Goal: Register for event/course

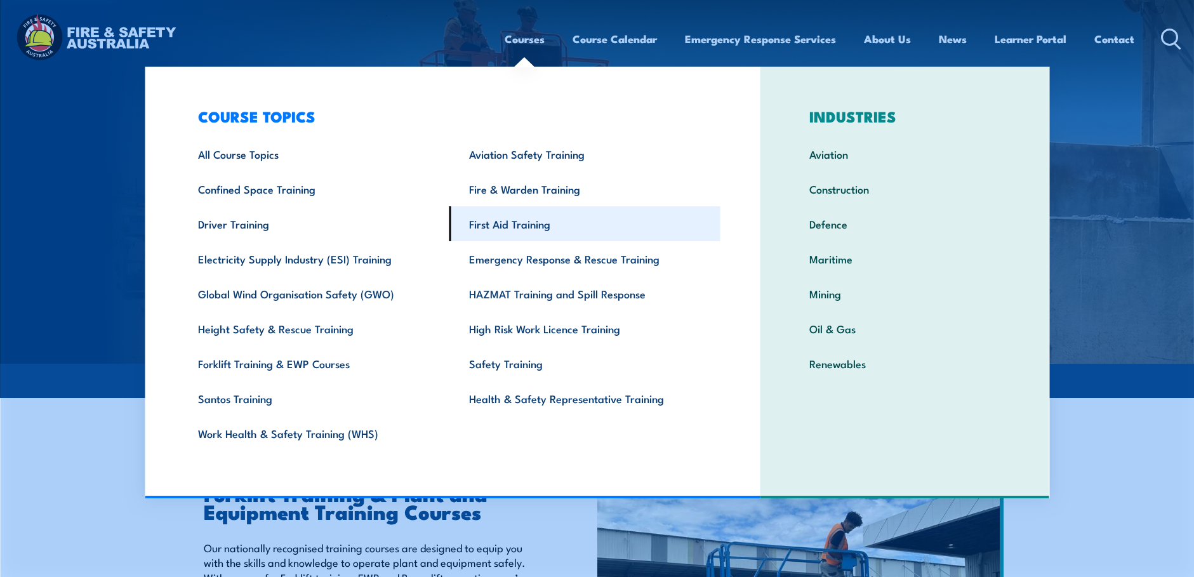
click at [517, 221] on link "First Aid Training" at bounding box center [584, 223] width 271 height 35
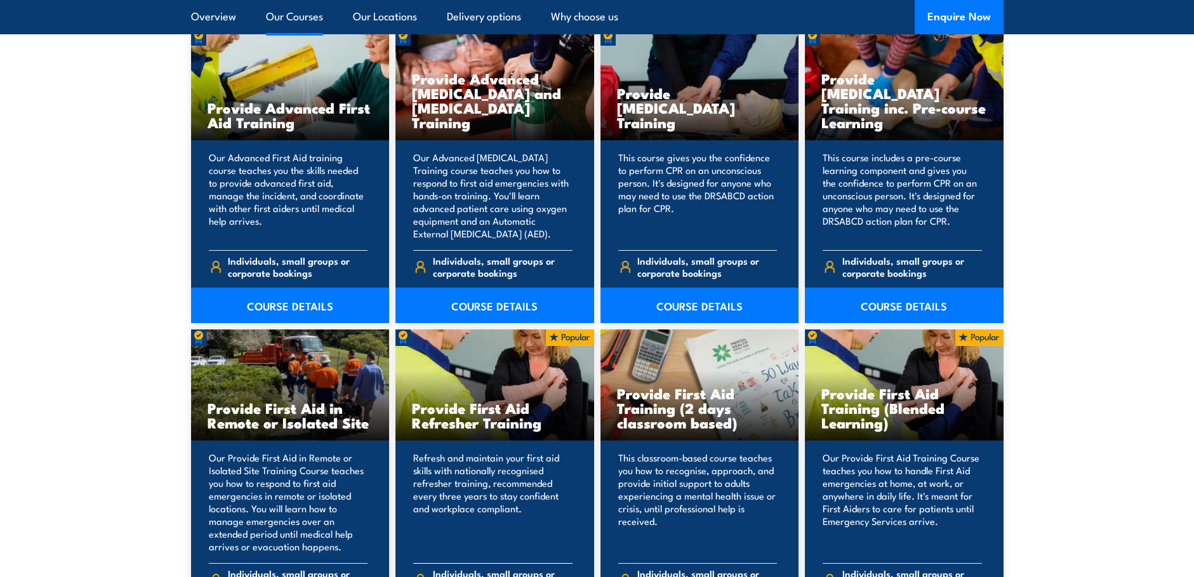
scroll to position [1714, 0]
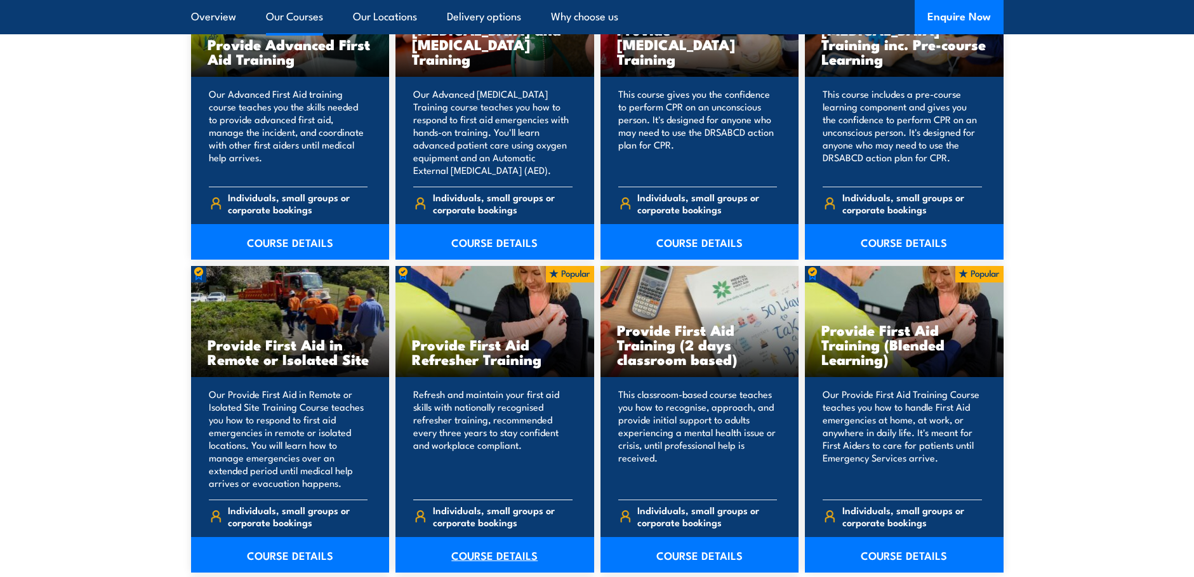
click at [493, 555] on link "COURSE DETAILS" at bounding box center [494, 555] width 199 height 36
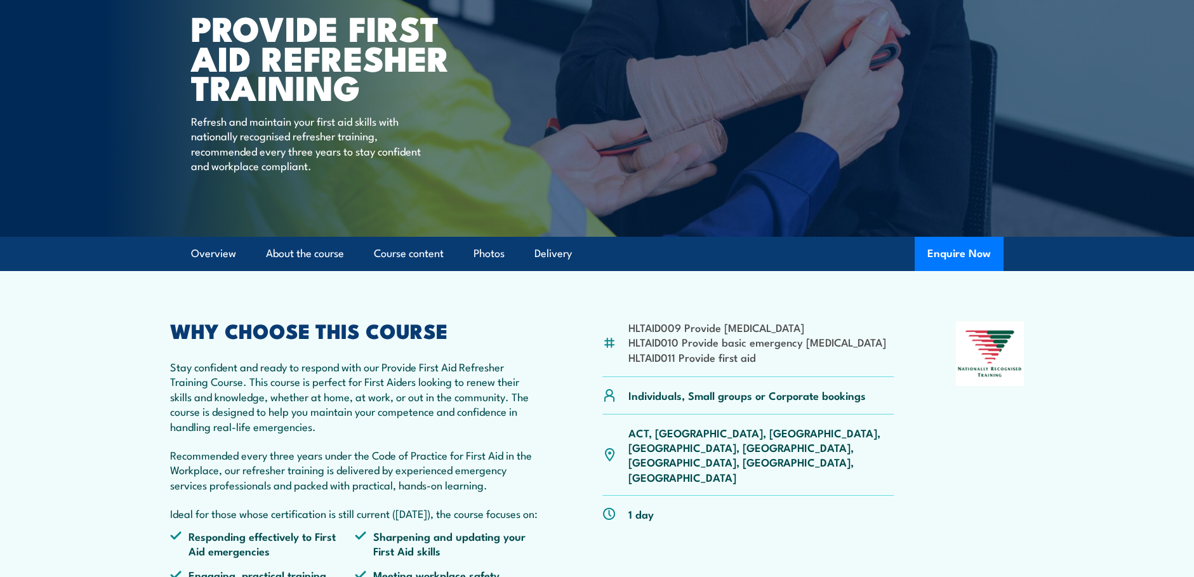
scroll to position [190, 0]
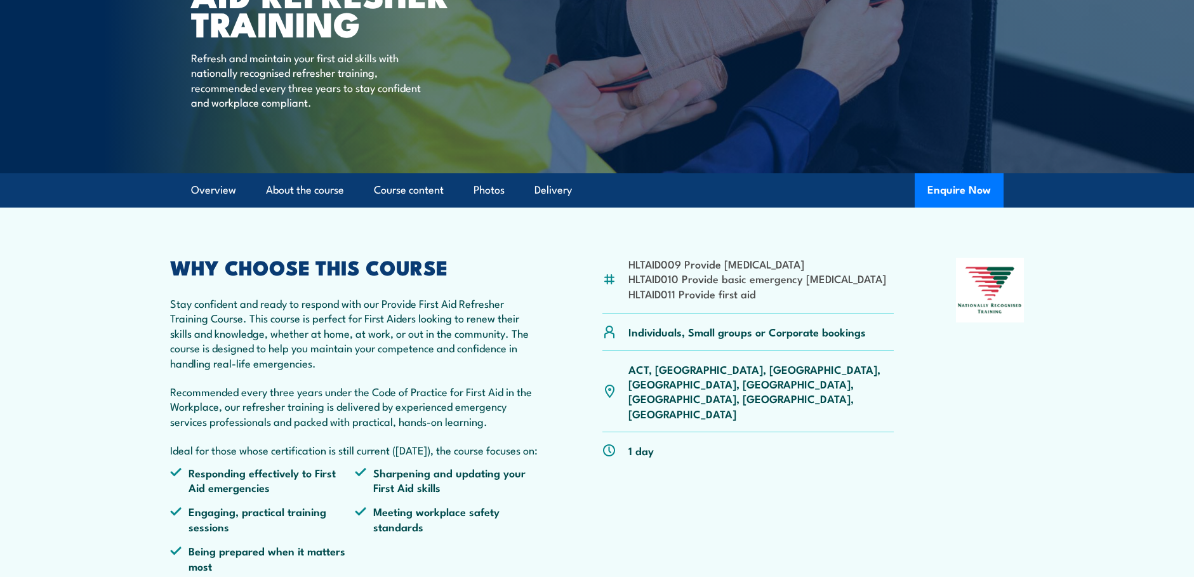
click at [737, 367] on p "ACT, NSW, NT, QLD, SA, TAS, VIC, WA" at bounding box center [761, 392] width 266 height 60
click at [732, 369] on p "ACT, [GEOGRAPHIC_DATA], [GEOGRAPHIC_DATA], [GEOGRAPHIC_DATA], [GEOGRAPHIC_DATA]…" at bounding box center [761, 392] width 266 height 60
click at [736, 371] on p "ACT, [GEOGRAPHIC_DATA], [GEOGRAPHIC_DATA], [GEOGRAPHIC_DATA], [GEOGRAPHIC_DATA]…" at bounding box center [761, 392] width 266 height 60
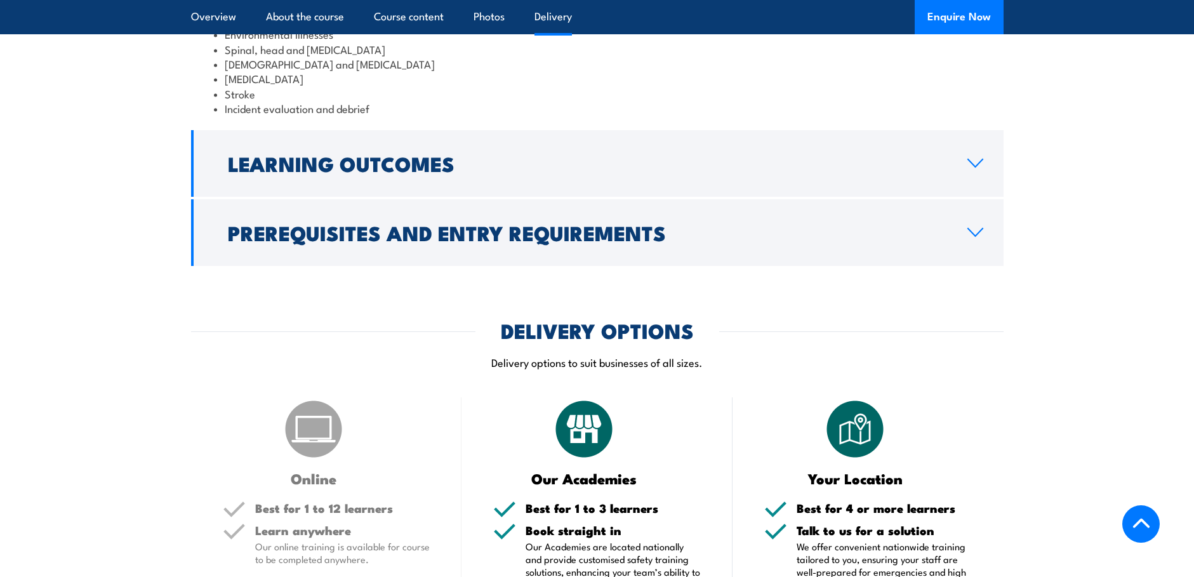
scroll to position [2158, 0]
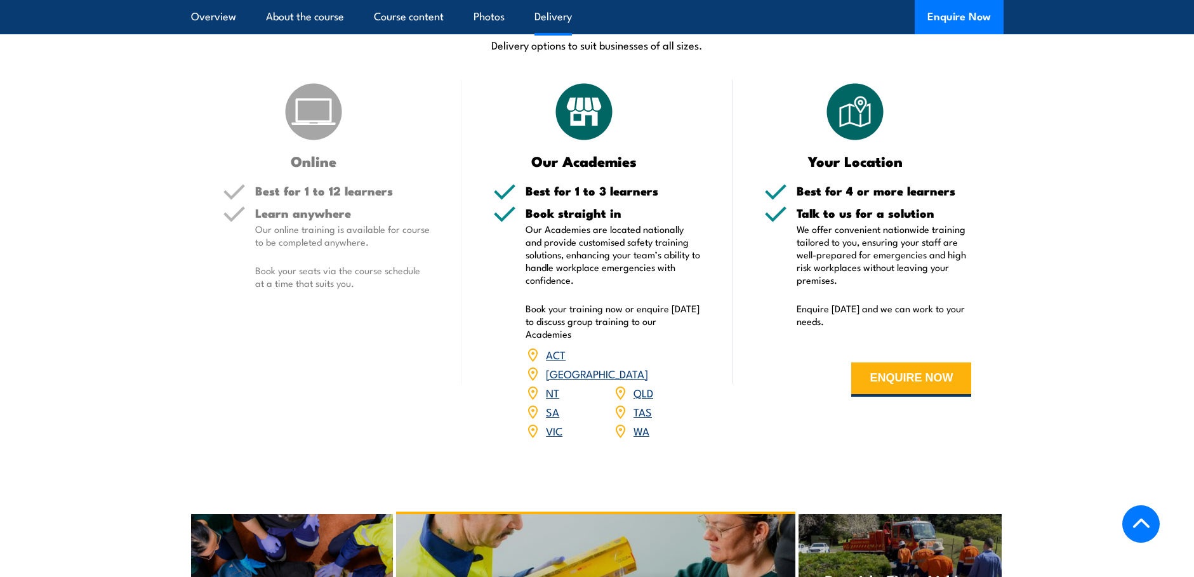
click at [550, 419] on link "SA" at bounding box center [552, 411] width 13 height 15
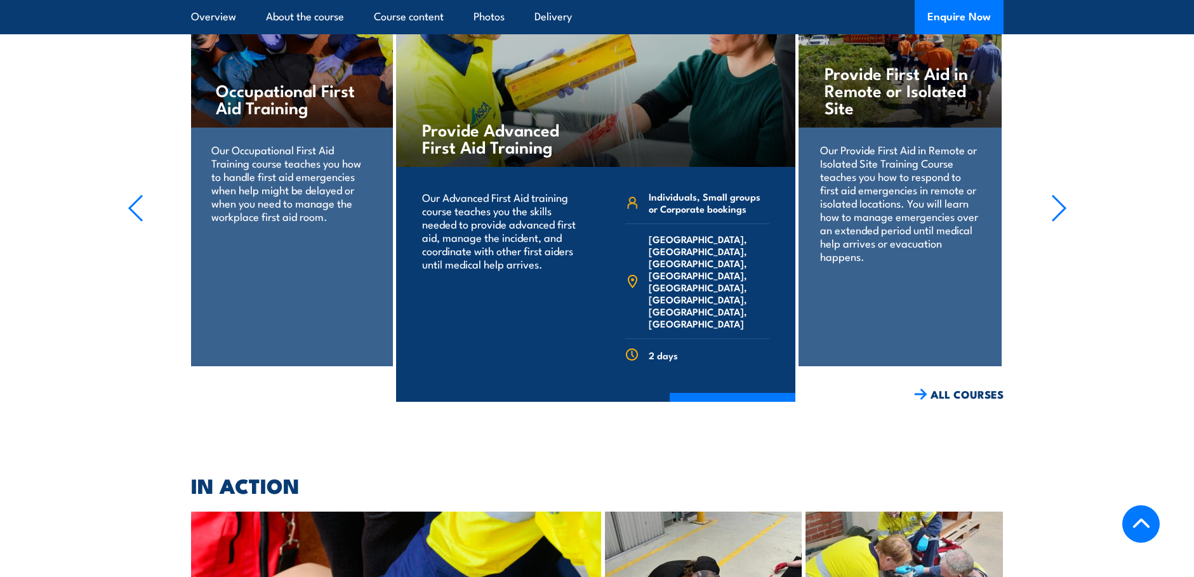
scroll to position [2602, 0]
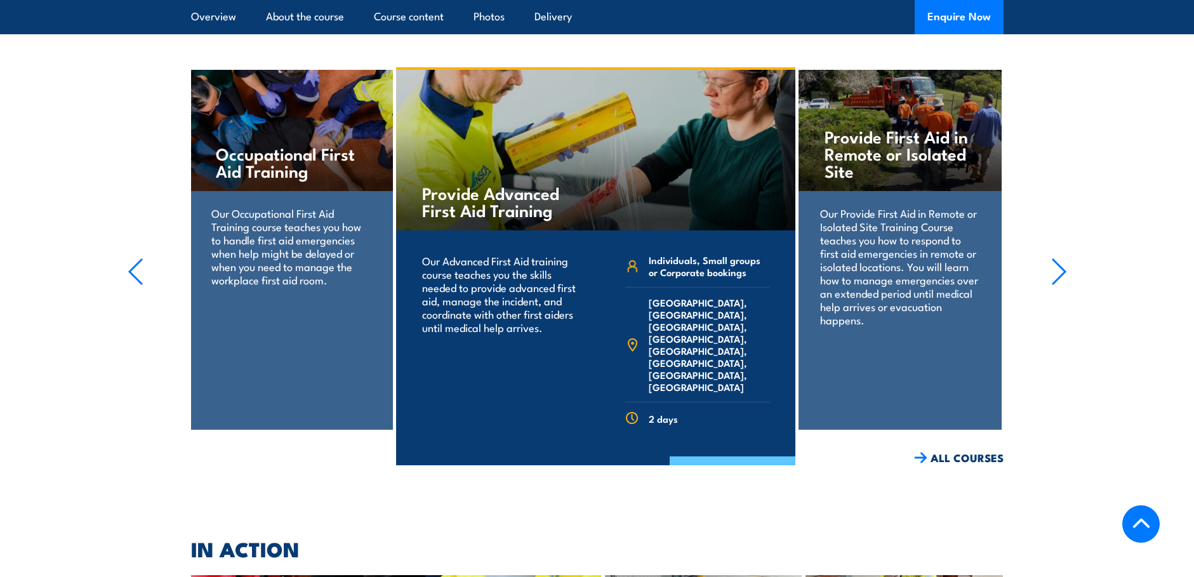
click at [727, 462] on link "COURSE DETAILS" at bounding box center [733, 472] width 126 height 33
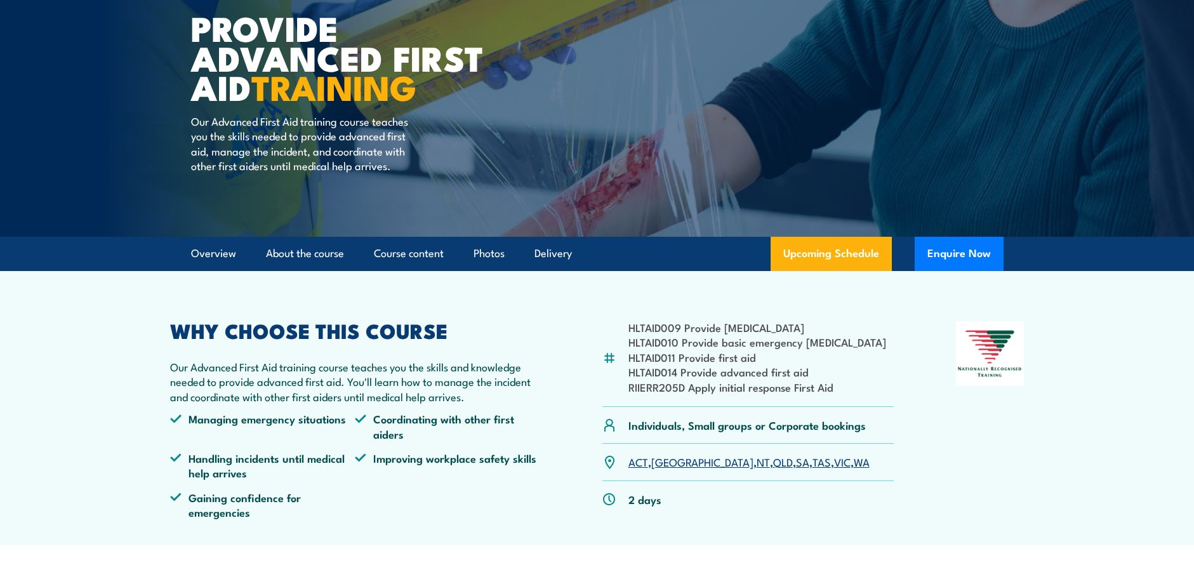
scroll to position [254, 0]
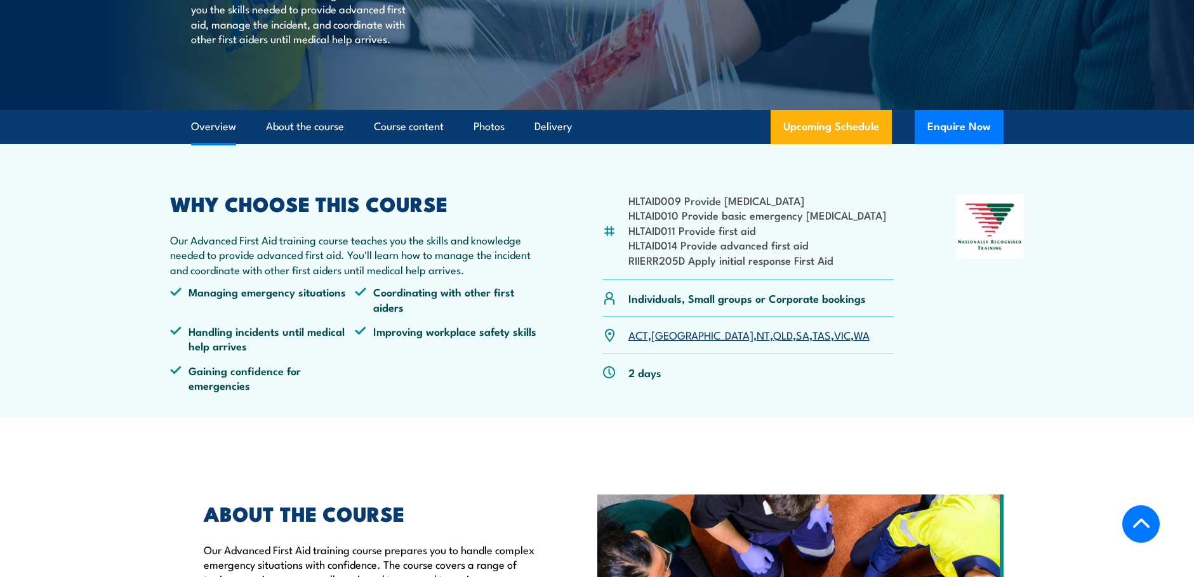
click at [796, 333] on link "SA" at bounding box center [802, 334] width 13 height 15
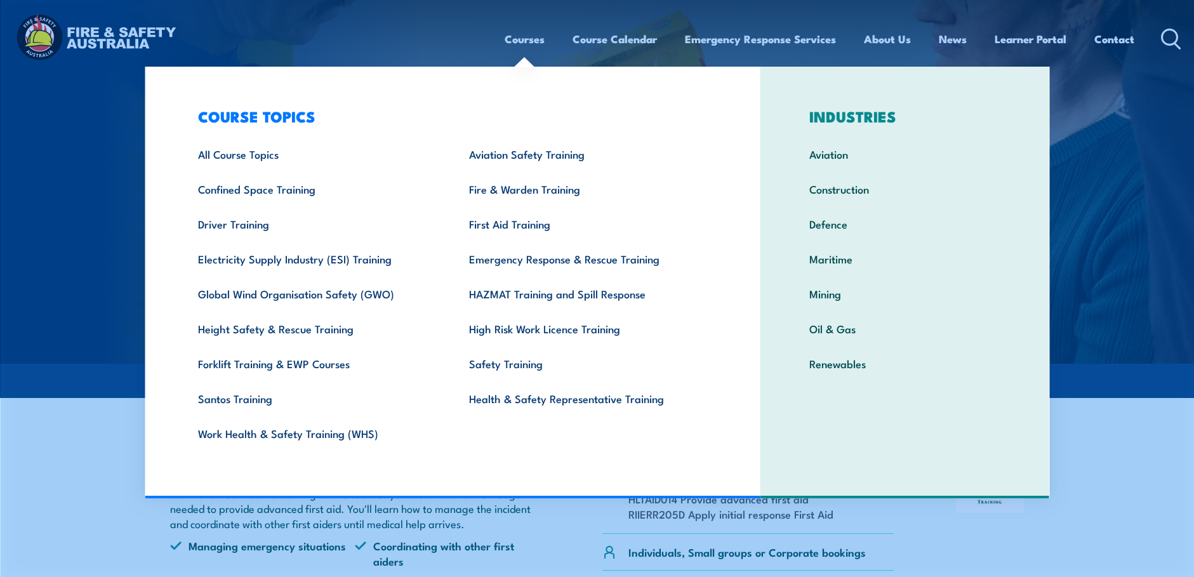
click at [519, 39] on link "Courses" at bounding box center [525, 39] width 40 height 34
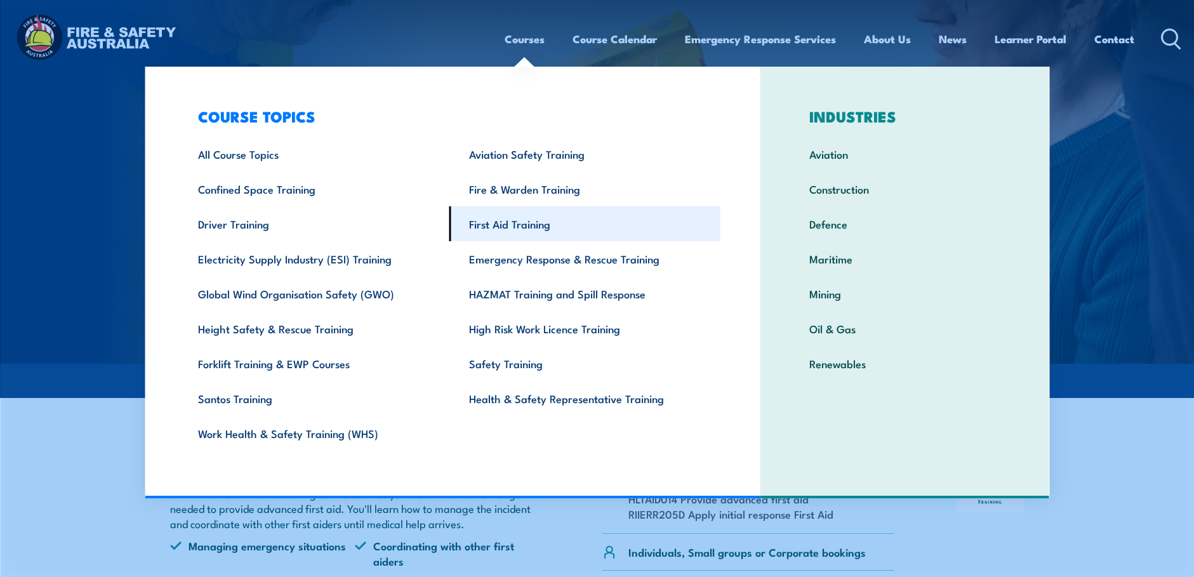
click at [491, 221] on link "First Aid Training" at bounding box center [584, 223] width 271 height 35
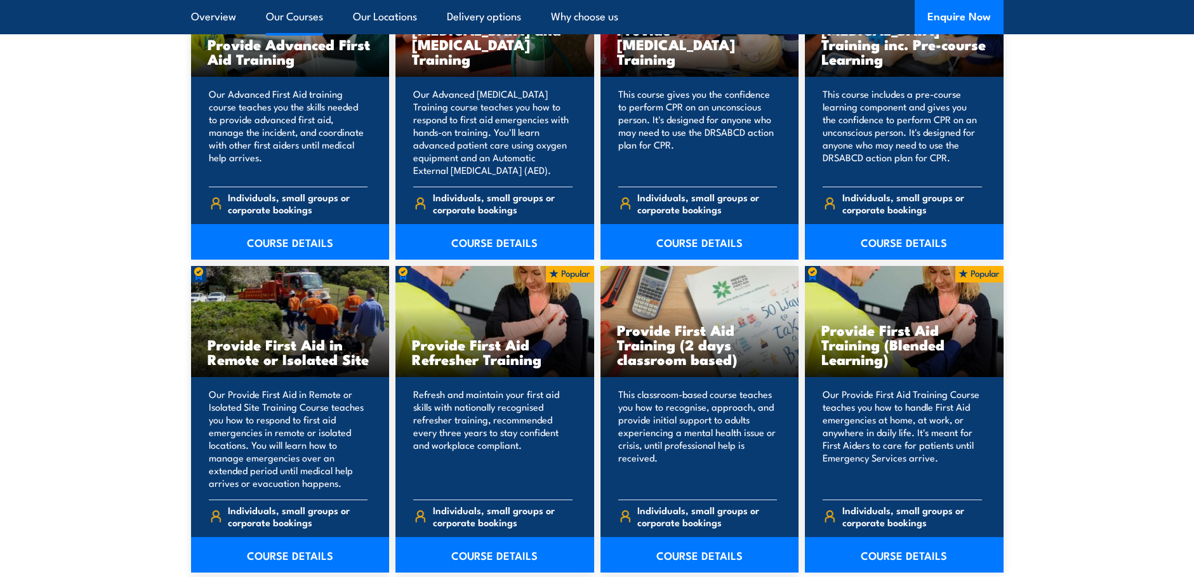
scroll to position [1841, 0]
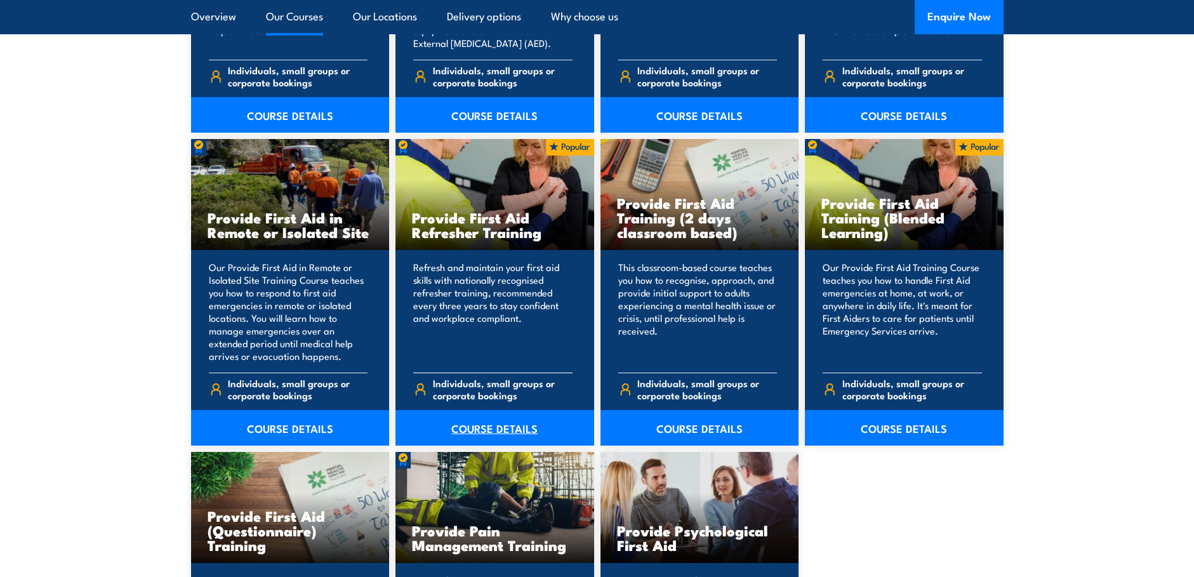
click at [491, 428] on link "COURSE DETAILS" at bounding box center [494, 428] width 199 height 36
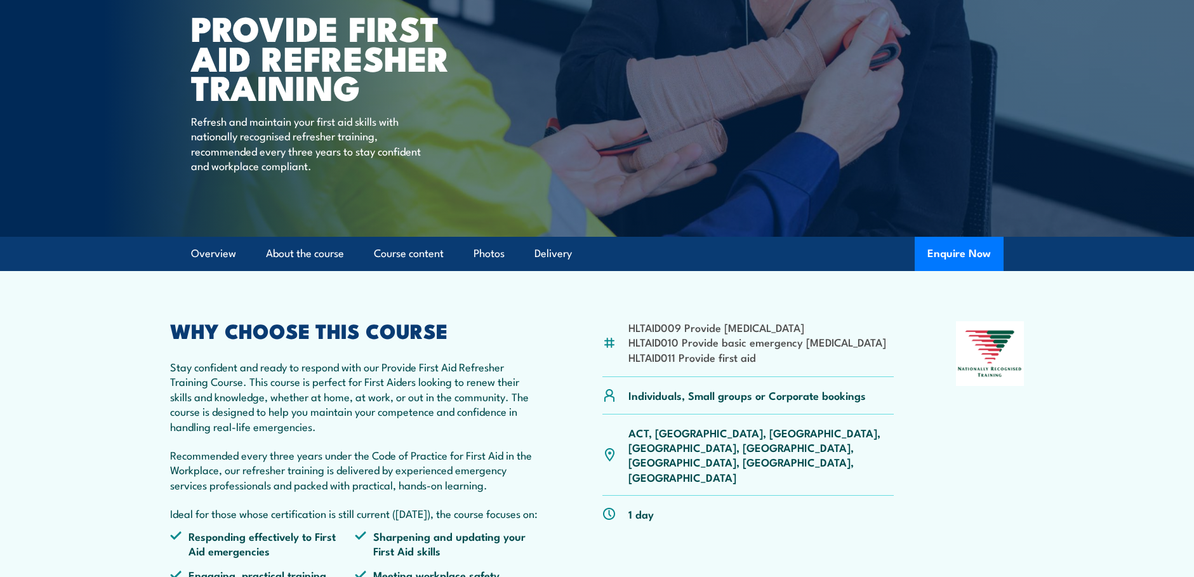
scroll to position [190, 0]
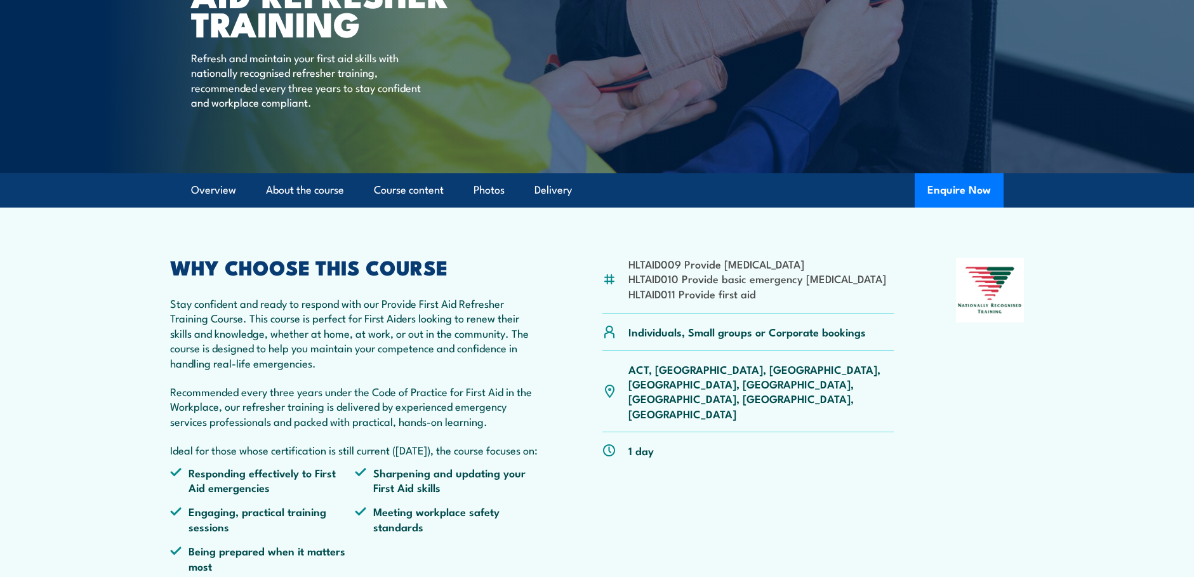
click at [738, 371] on p "ACT, [GEOGRAPHIC_DATA], [GEOGRAPHIC_DATA], [GEOGRAPHIC_DATA], [GEOGRAPHIC_DATA]…" at bounding box center [761, 392] width 266 height 60
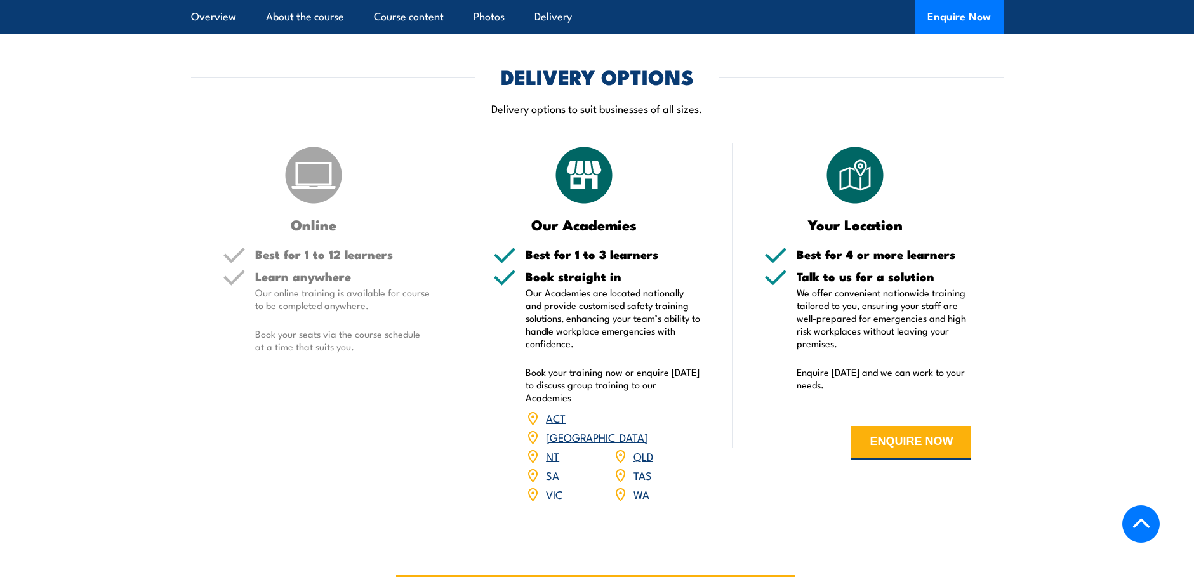
scroll to position [2285, 0]
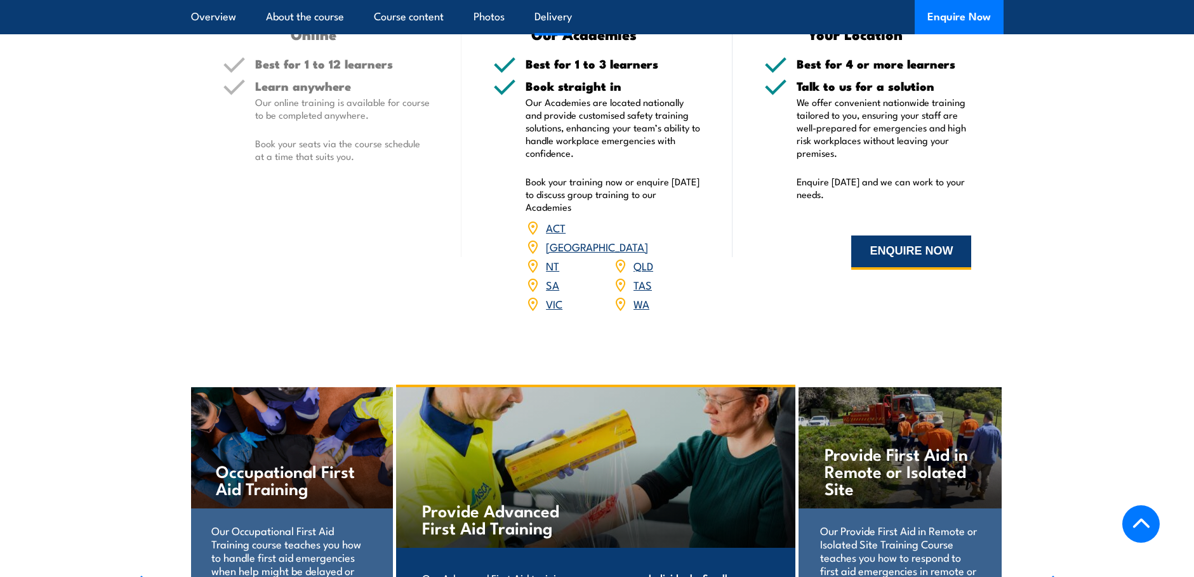
click at [891, 270] on button "ENQUIRE NOW" at bounding box center [911, 252] width 120 height 34
click at [551, 292] on link "SA" at bounding box center [552, 284] width 13 height 15
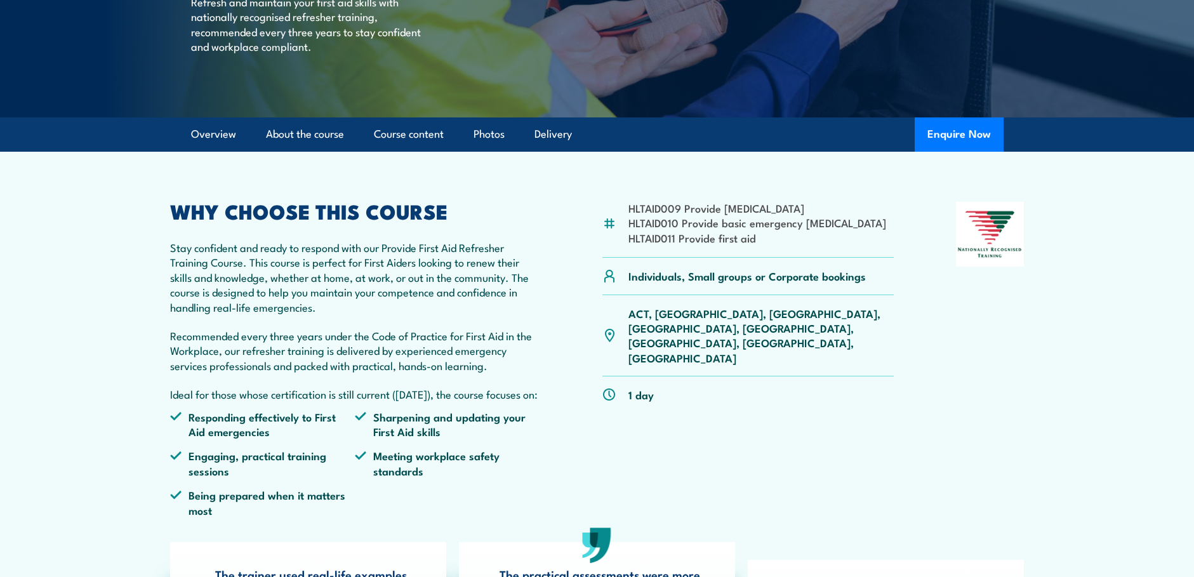
scroll to position [183, 0]
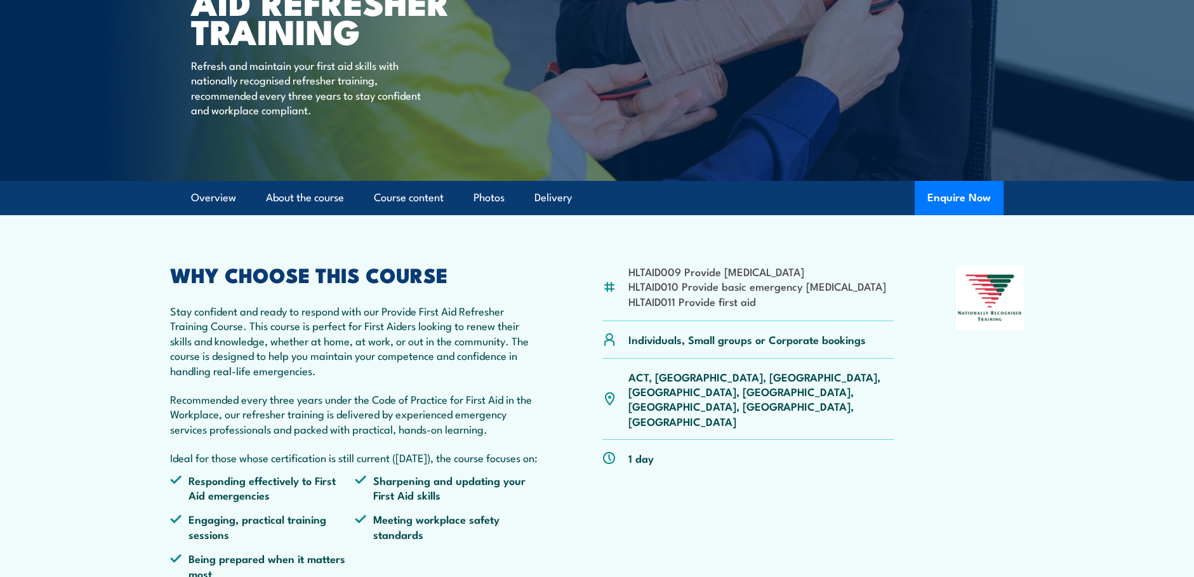
click at [739, 375] on p "ACT, [GEOGRAPHIC_DATA], [GEOGRAPHIC_DATA], [GEOGRAPHIC_DATA], [GEOGRAPHIC_DATA]…" at bounding box center [761, 399] width 266 height 60
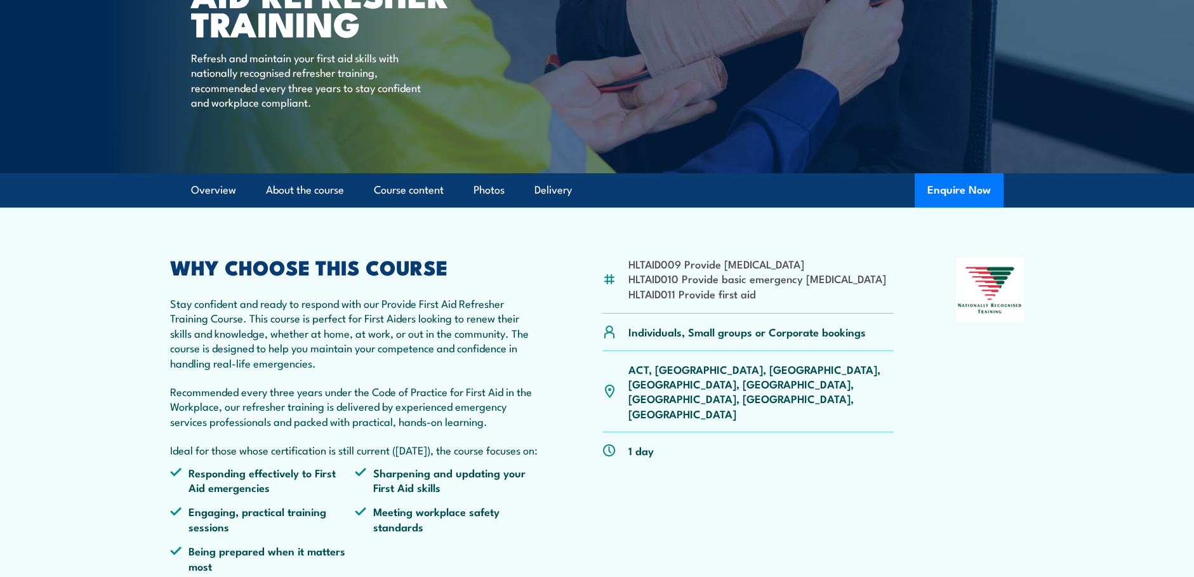
scroll to position [127, 0]
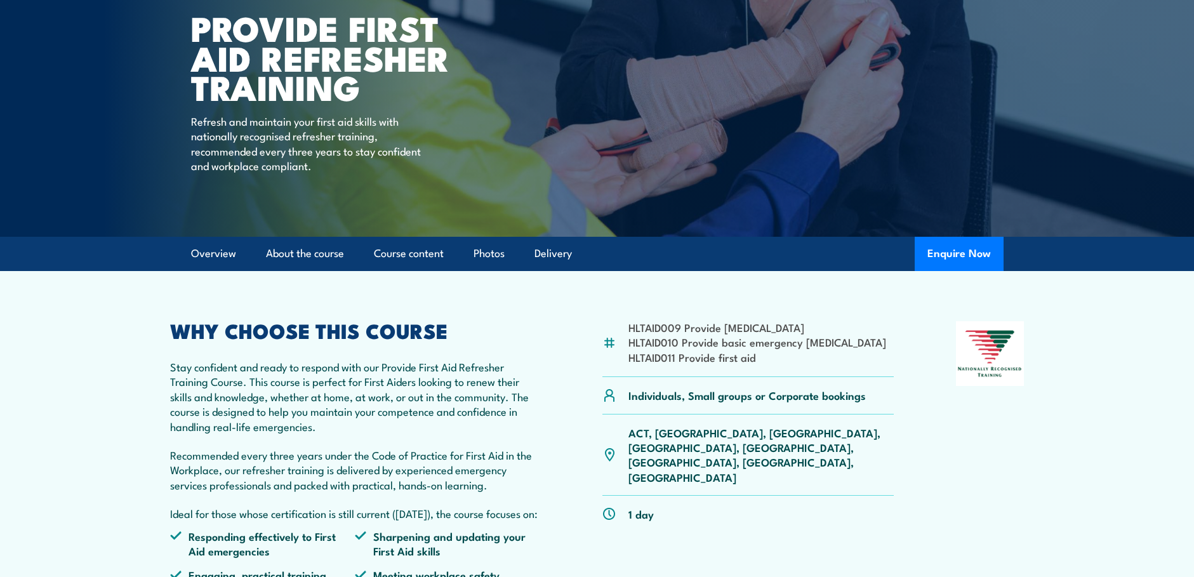
click at [1175, 362] on section "HLTAID009 Provide [MEDICAL_DATA] HLTAID010 Provide basic emergency [MEDICAL_DAT…" at bounding box center [597, 561] width 1194 height 581
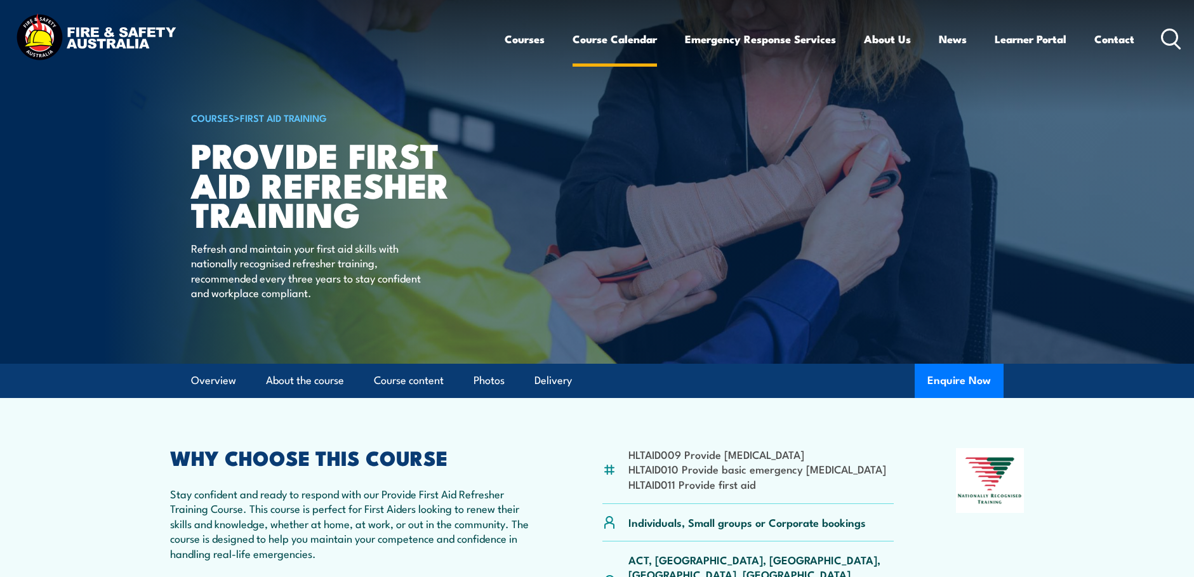
click at [601, 38] on link "Course Calendar" at bounding box center [614, 39] width 84 height 34
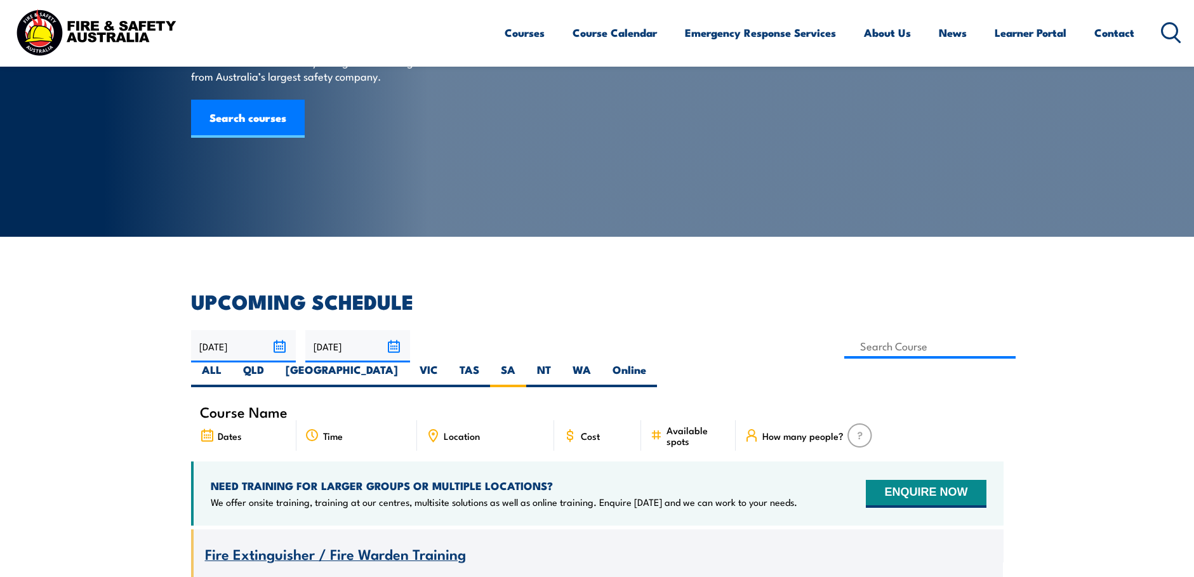
scroll to position [190, 0]
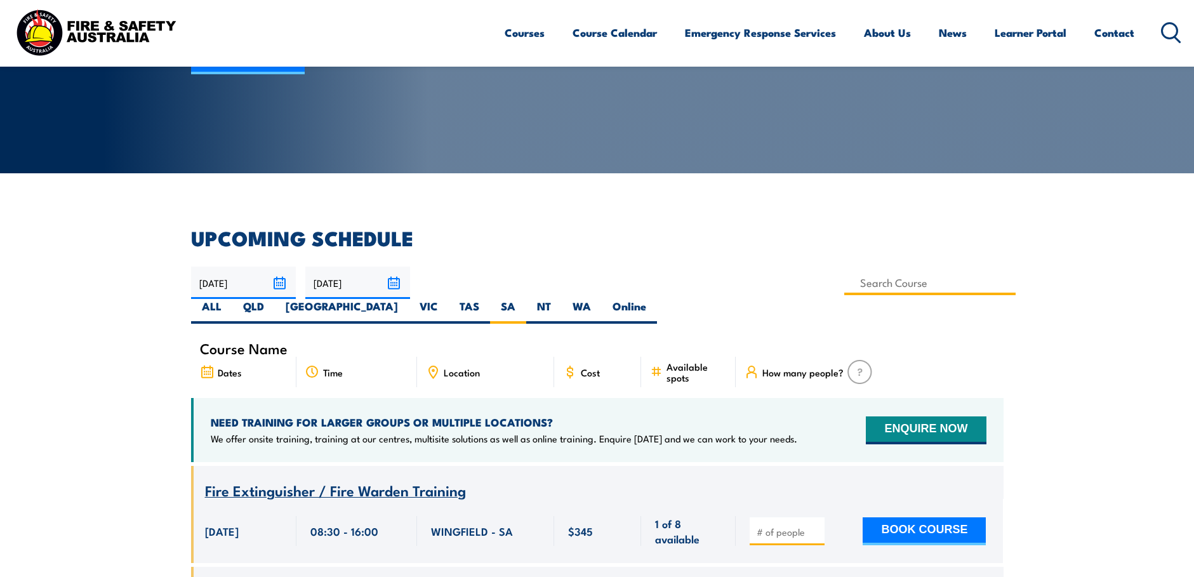
click at [844, 280] on input at bounding box center [930, 282] width 172 height 25
type input "Provide First Aid Refresher Training"
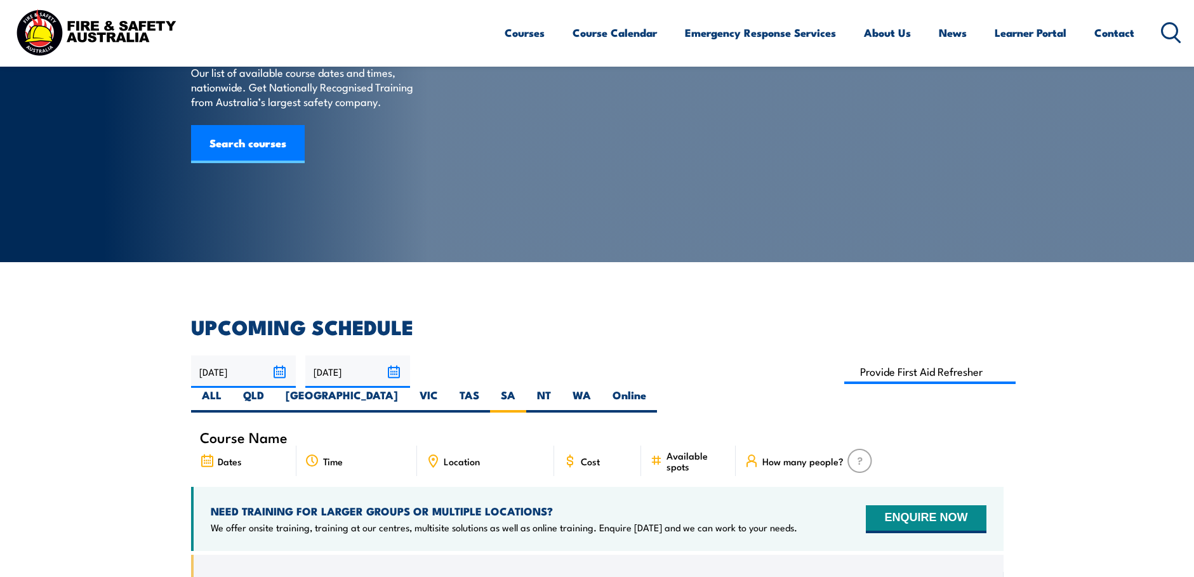
scroll to position [38, 0]
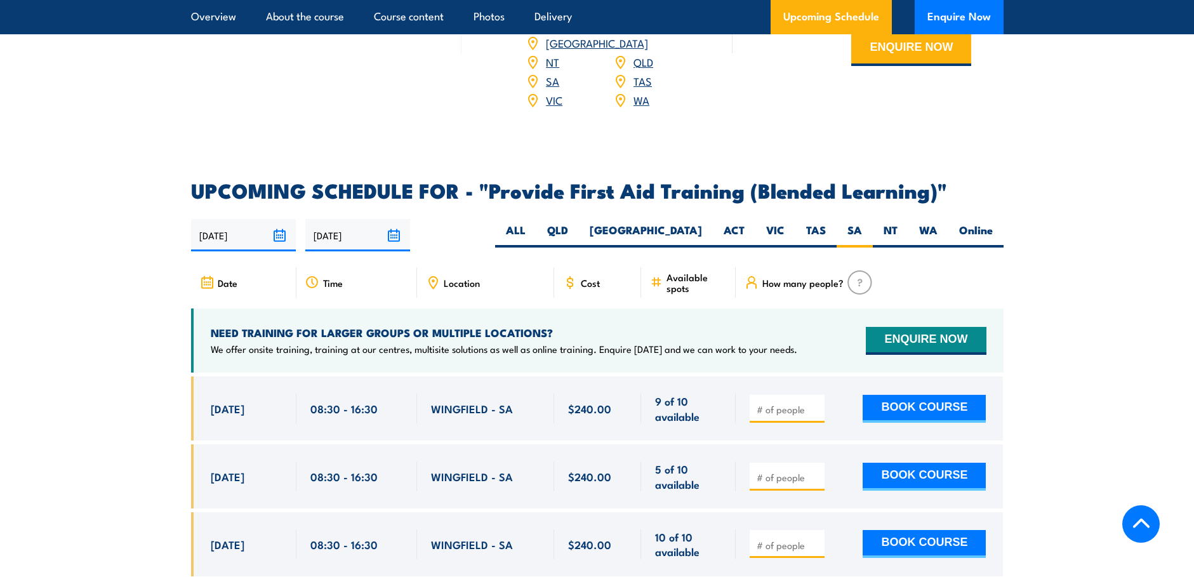
scroll to position [2452, 0]
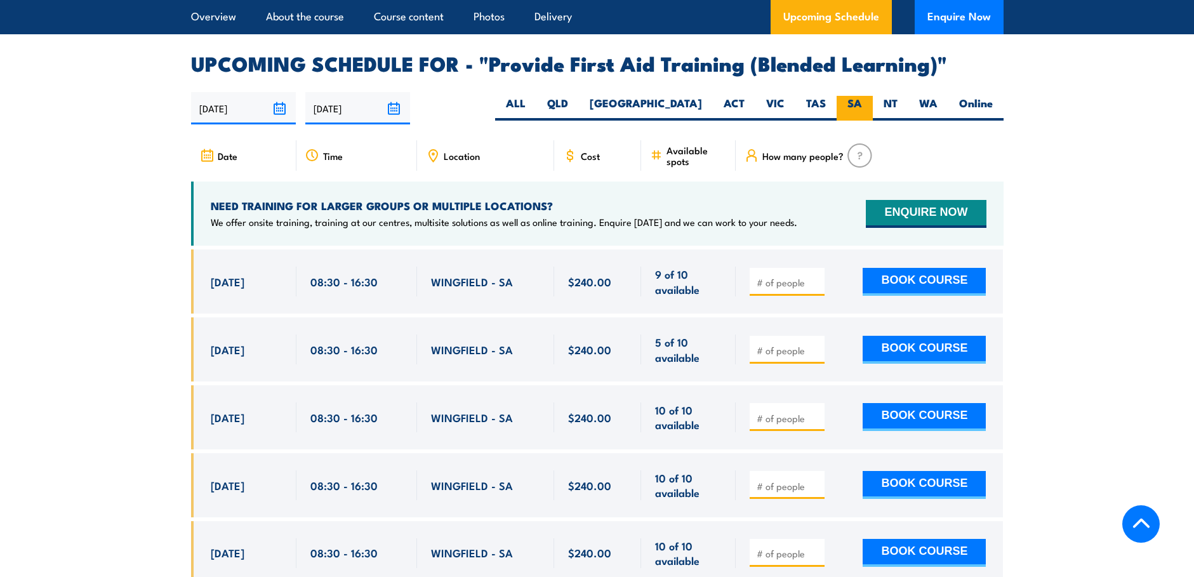
click at [851, 109] on label "SA" at bounding box center [854, 108] width 36 height 25
click at [862, 104] on input "SA" at bounding box center [866, 100] width 8 height 8
